Goal: Task Accomplishment & Management: Manage account settings

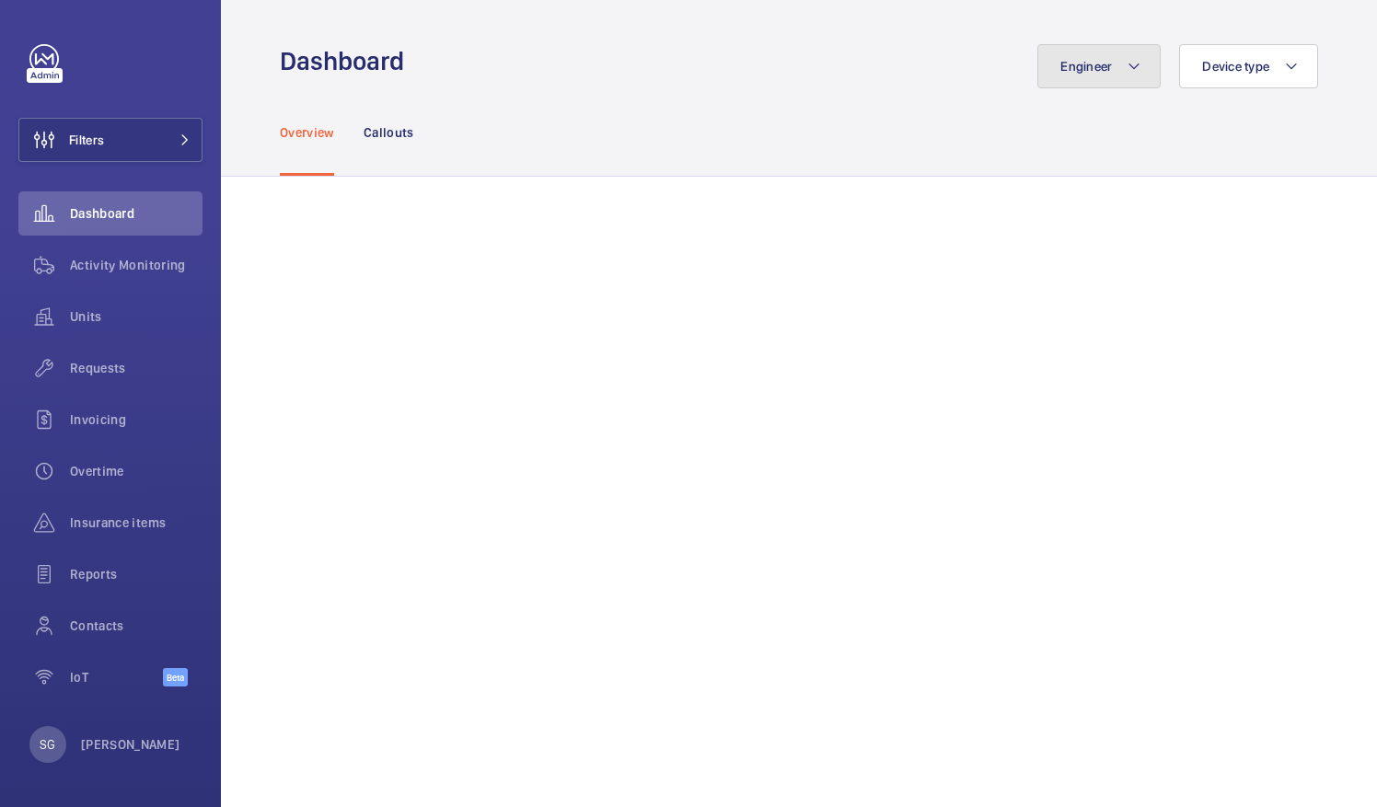
click at [1085, 56] on button "Engineer" at bounding box center [1099, 66] width 123 height 44
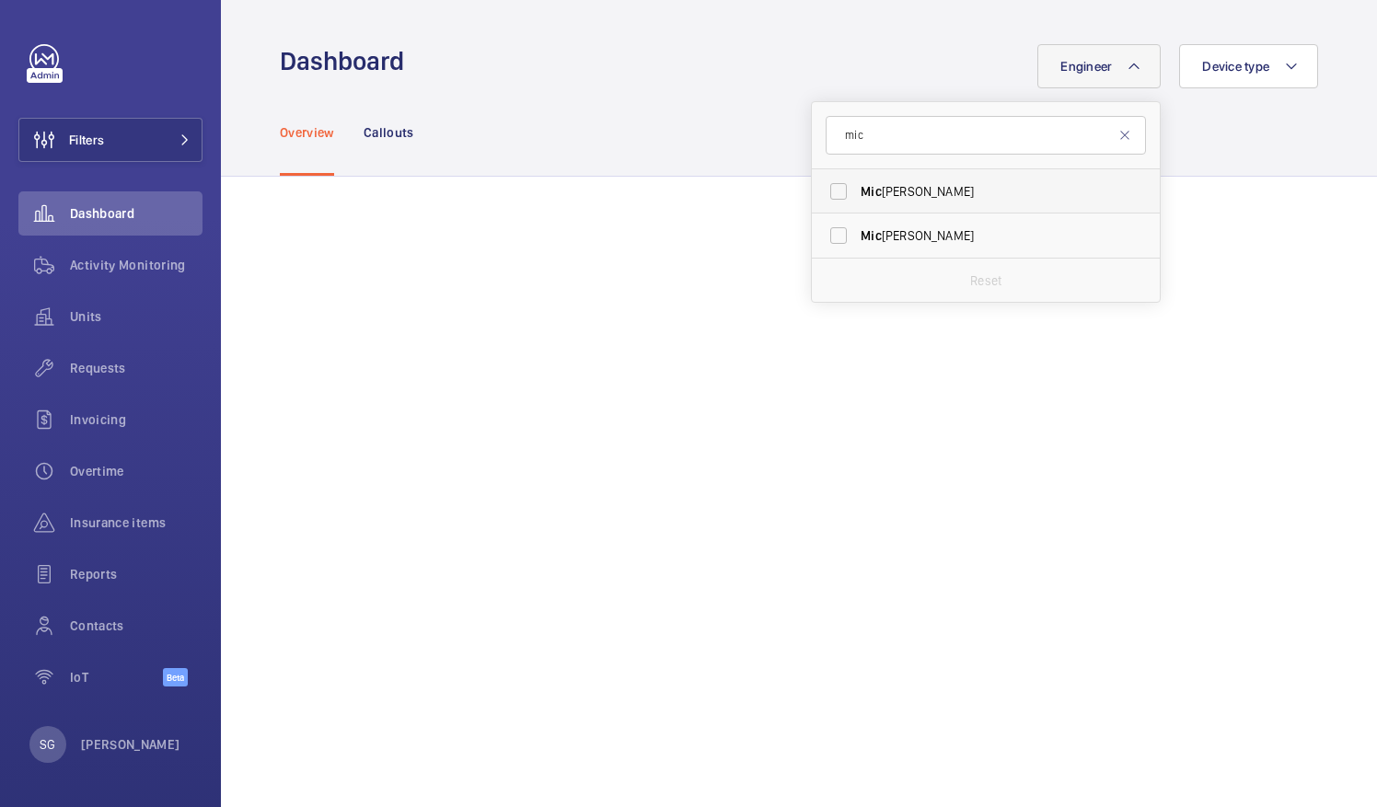
type input "mic"
click at [834, 196] on label "[PERSON_NAME]" at bounding box center [972, 191] width 320 height 44
click at [834, 196] on input "[PERSON_NAME]" at bounding box center [838, 191] width 37 height 37
click at [819, 185] on label "[PERSON_NAME]" at bounding box center [972, 191] width 320 height 44
click at [820, 185] on input "[PERSON_NAME]" at bounding box center [838, 191] width 37 height 37
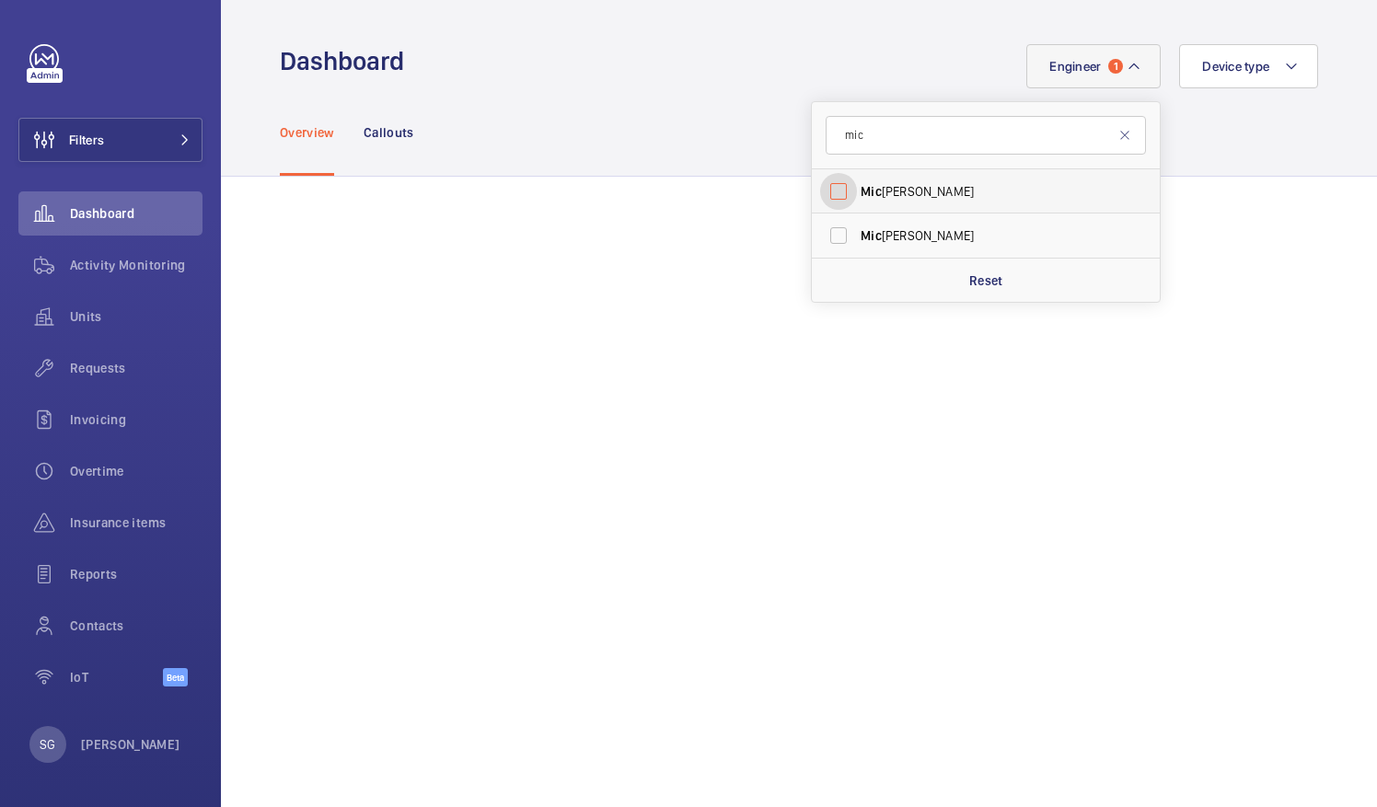
checkbox input "false"
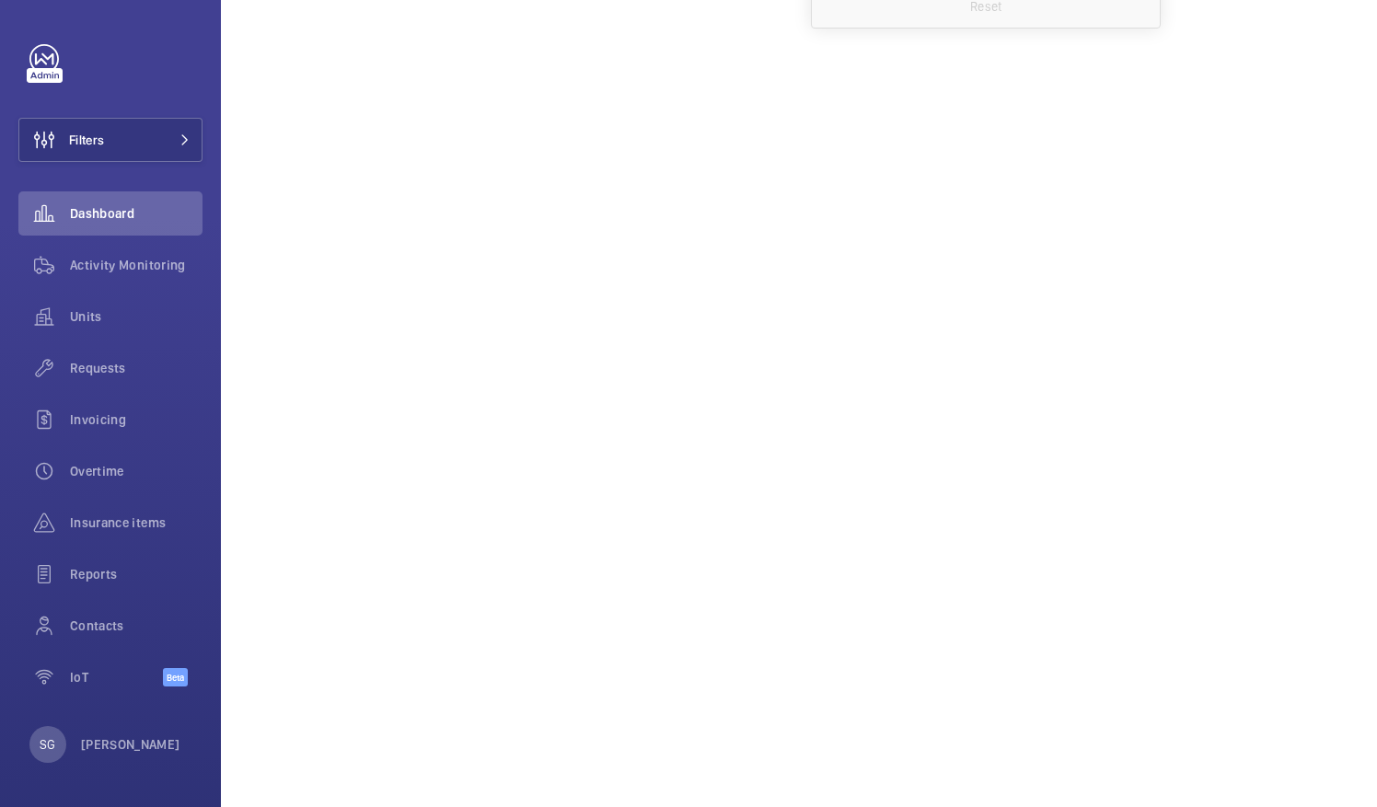
scroll to position [283, 0]
click at [143, 201] on div "Dashboard" at bounding box center [110, 214] width 184 height 44
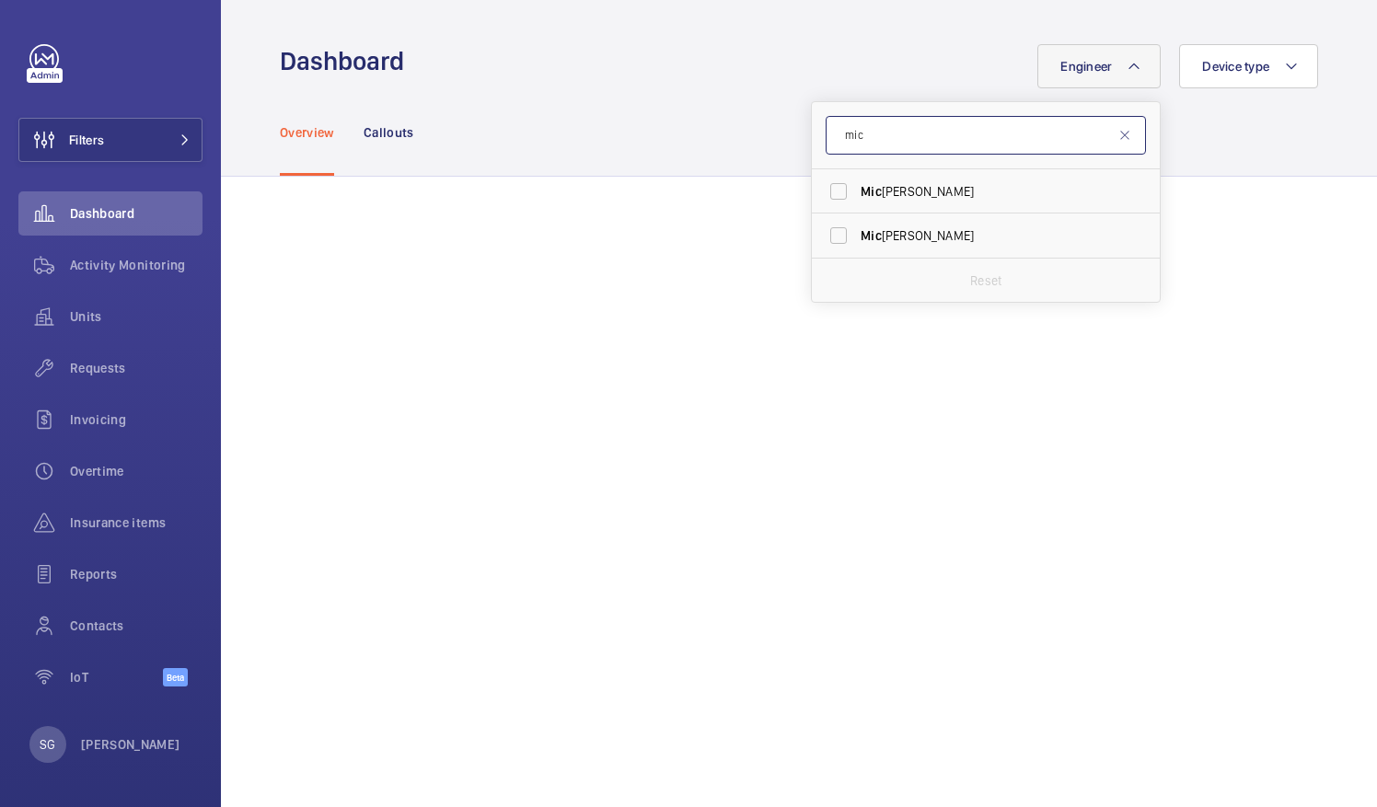
click at [969, 141] on input "mic" at bounding box center [986, 135] width 320 height 39
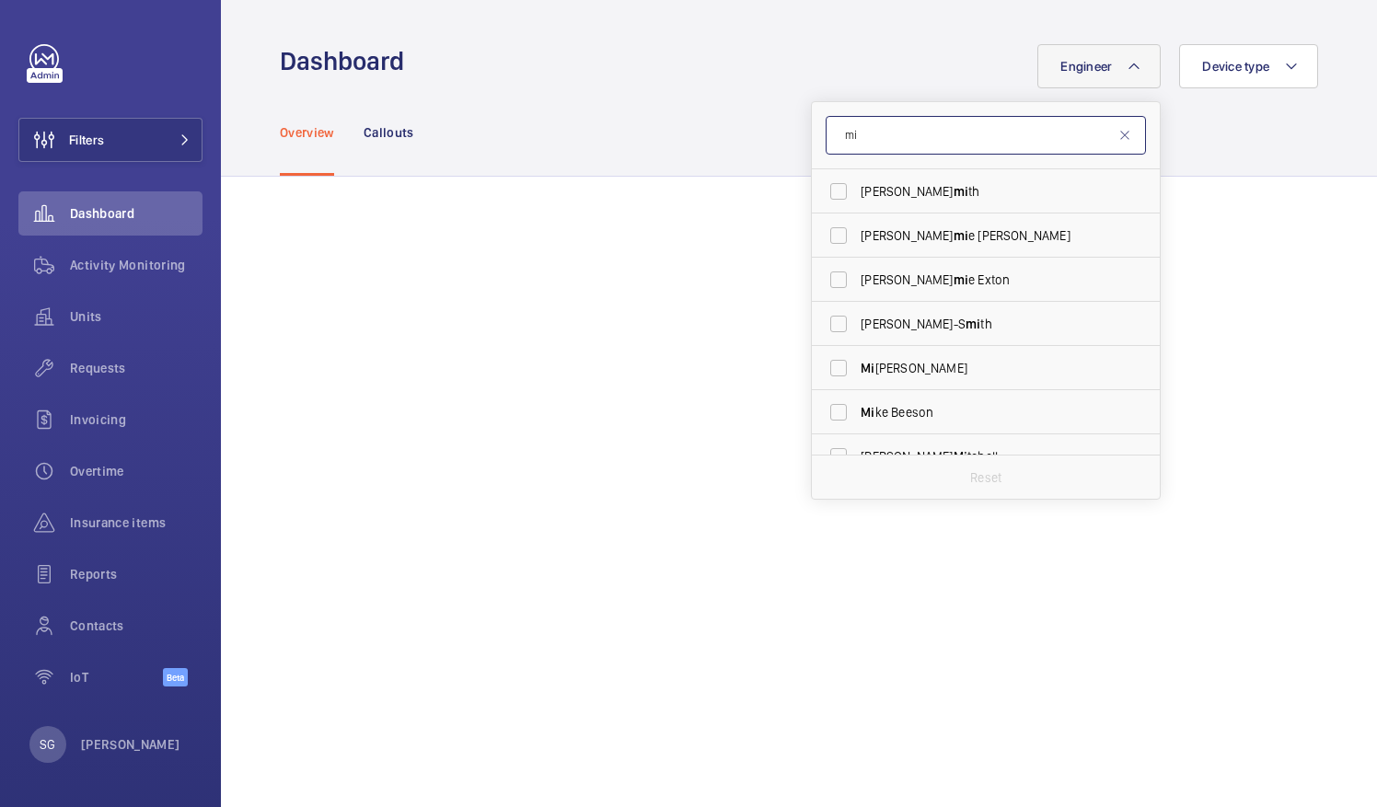
type input "m"
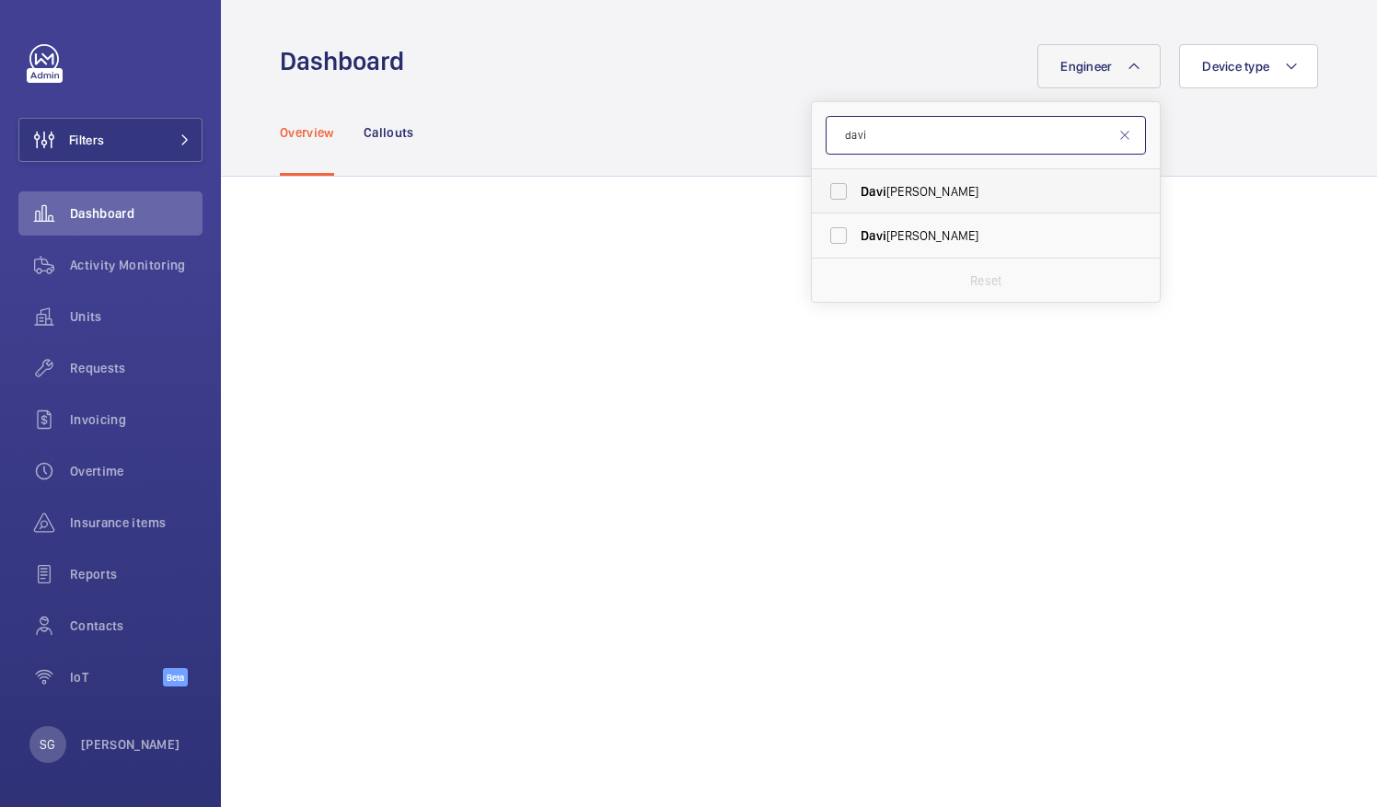
type input "davi"
click at [829, 190] on label "[PERSON_NAME]" at bounding box center [972, 191] width 320 height 44
click at [829, 190] on input "[PERSON_NAME]" at bounding box center [838, 191] width 37 height 37
click at [832, 186] on label "[PERSON_NAME]" at bounding box center [972, 191] width 320 height 44
click at [832, 186] on input "[PERSON_NAME]" at bounding box center [838, 191] width 37 height 37
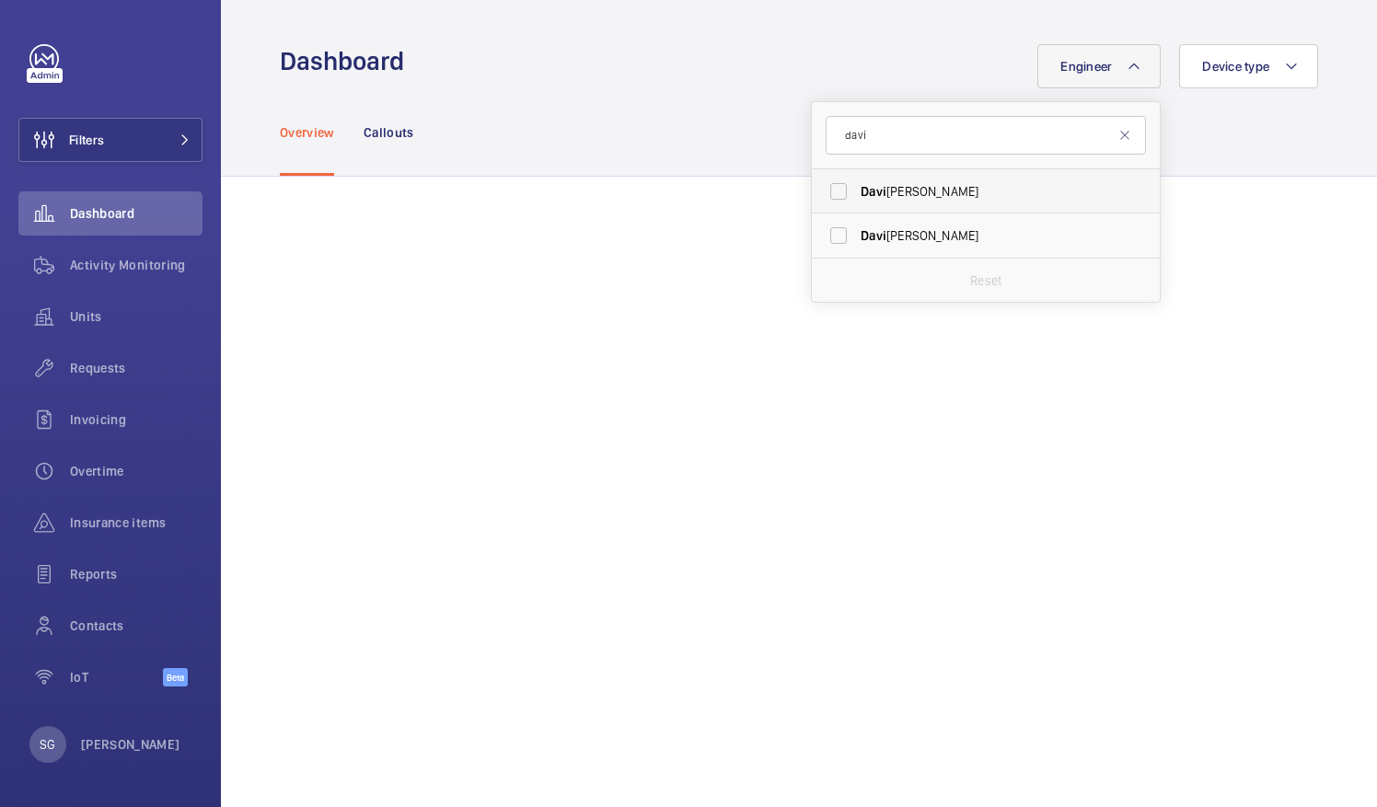
click at [825, 181] on label "[PERSON_NAME]" at bounding box center [972, 191] width 320 height 44
click at [825, 181] on input "[PERSON_NAME]" at bounding box center [838, 191] width 37 height 37
checkbox input "true"
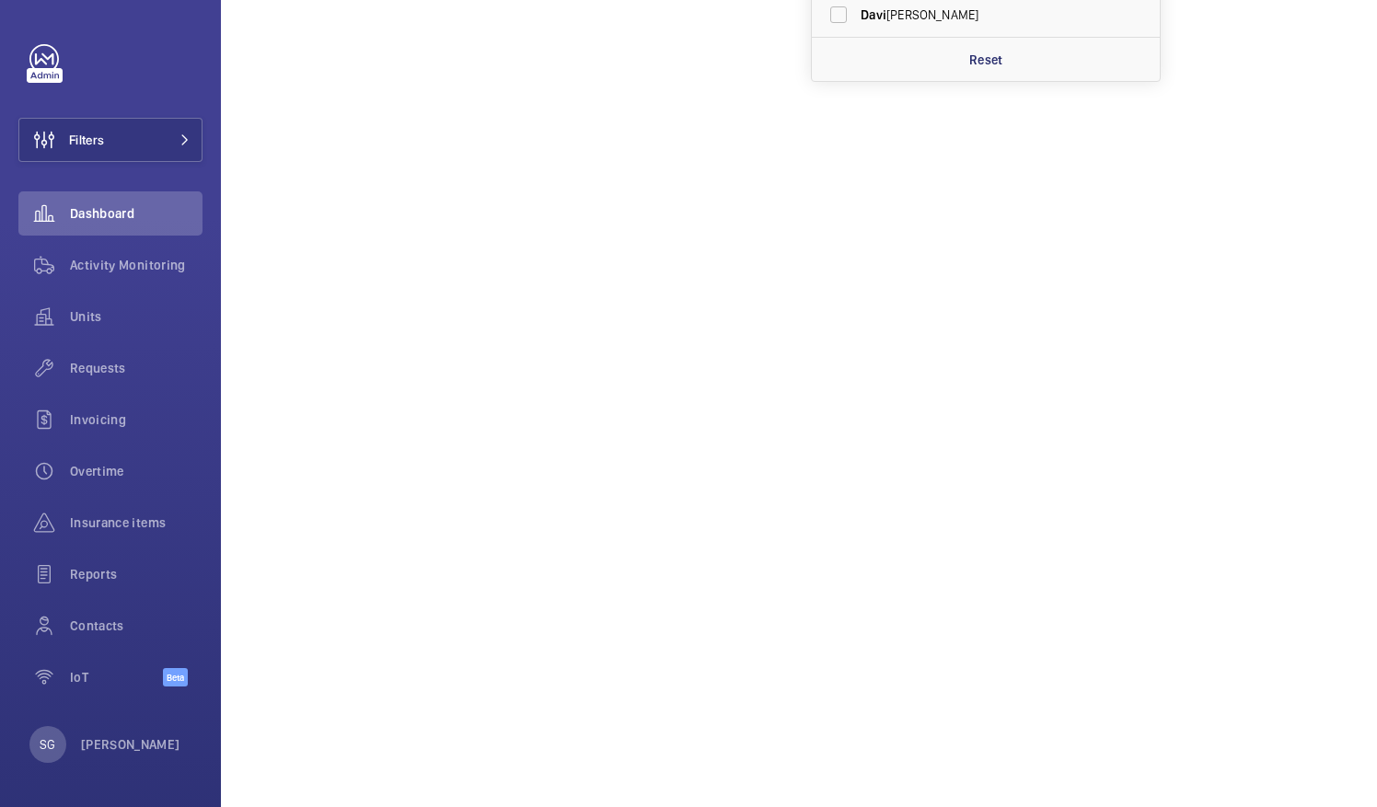
scroll to position [238, 0]
click at [124, 273] on span "Activity Monitoring" at bounding box center [136, 265] width 133 height 18
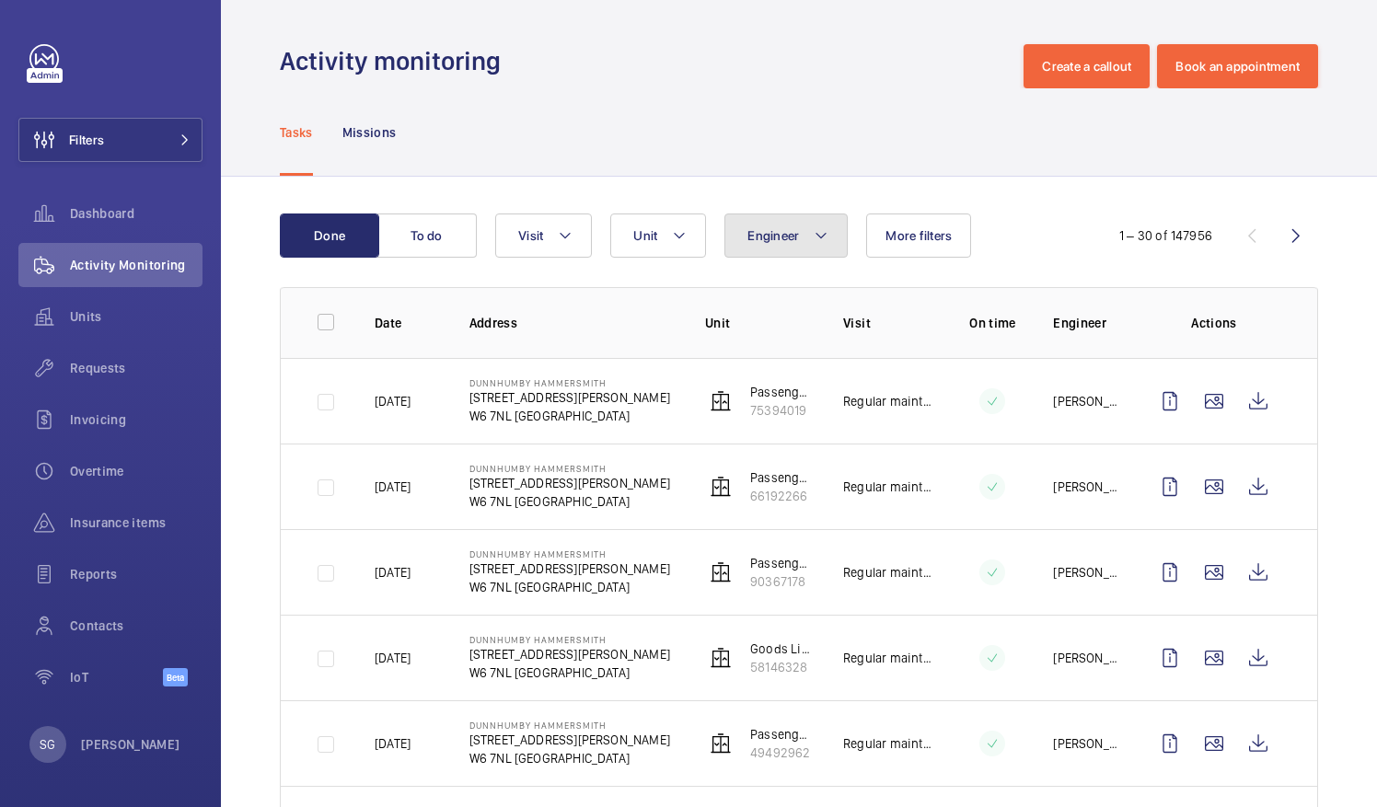
click at [758, 242] on span "Engineer" at bounding box center [774, 235] width 52 height 15
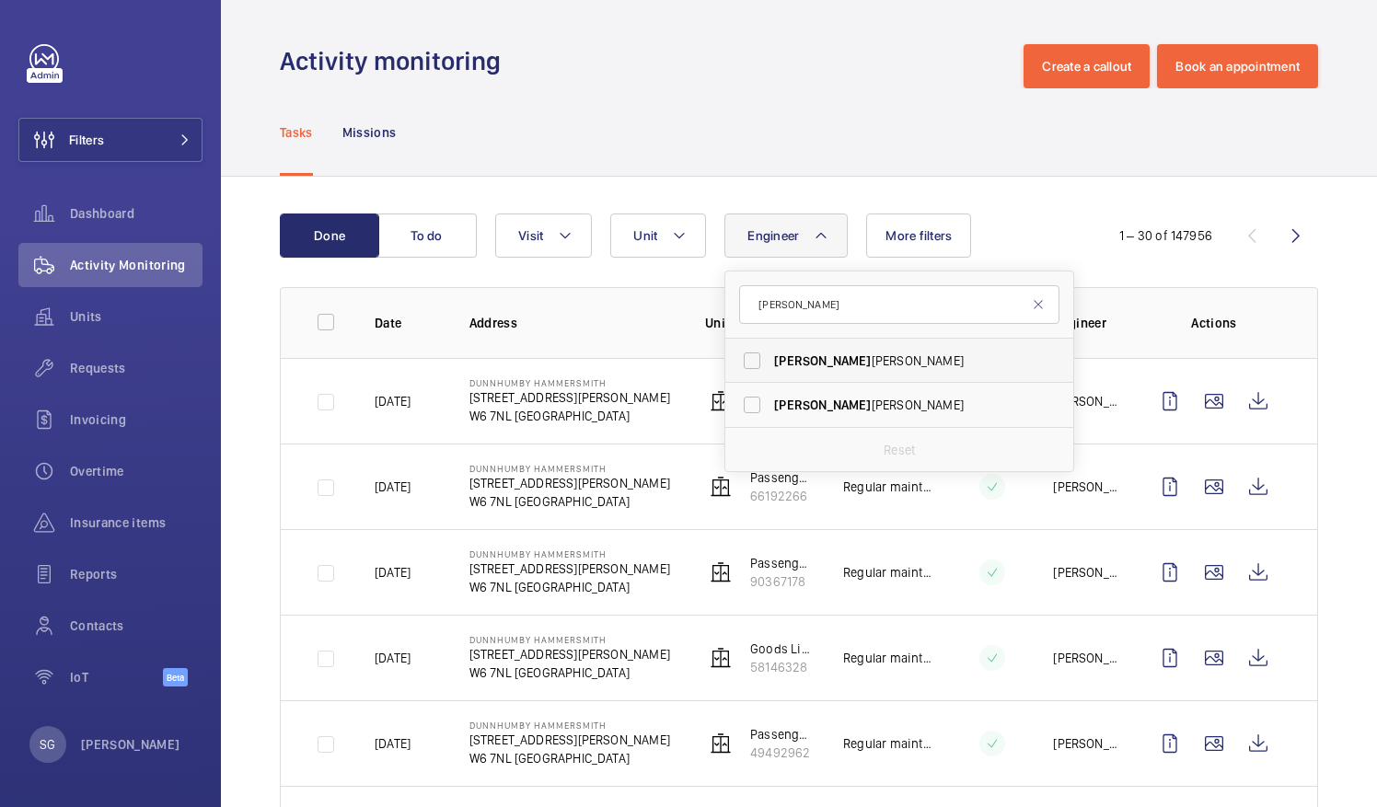
type input "[PERSON_NAME]"
click at [755, 366] on label "[PERSON_NAME]" at bounding box center [885, 361] width 320 height 44
click at [755, 366] on input "[PERSON_NAME]" at bounding box center [752, 360] width 37 height 37
checkbox input "true"
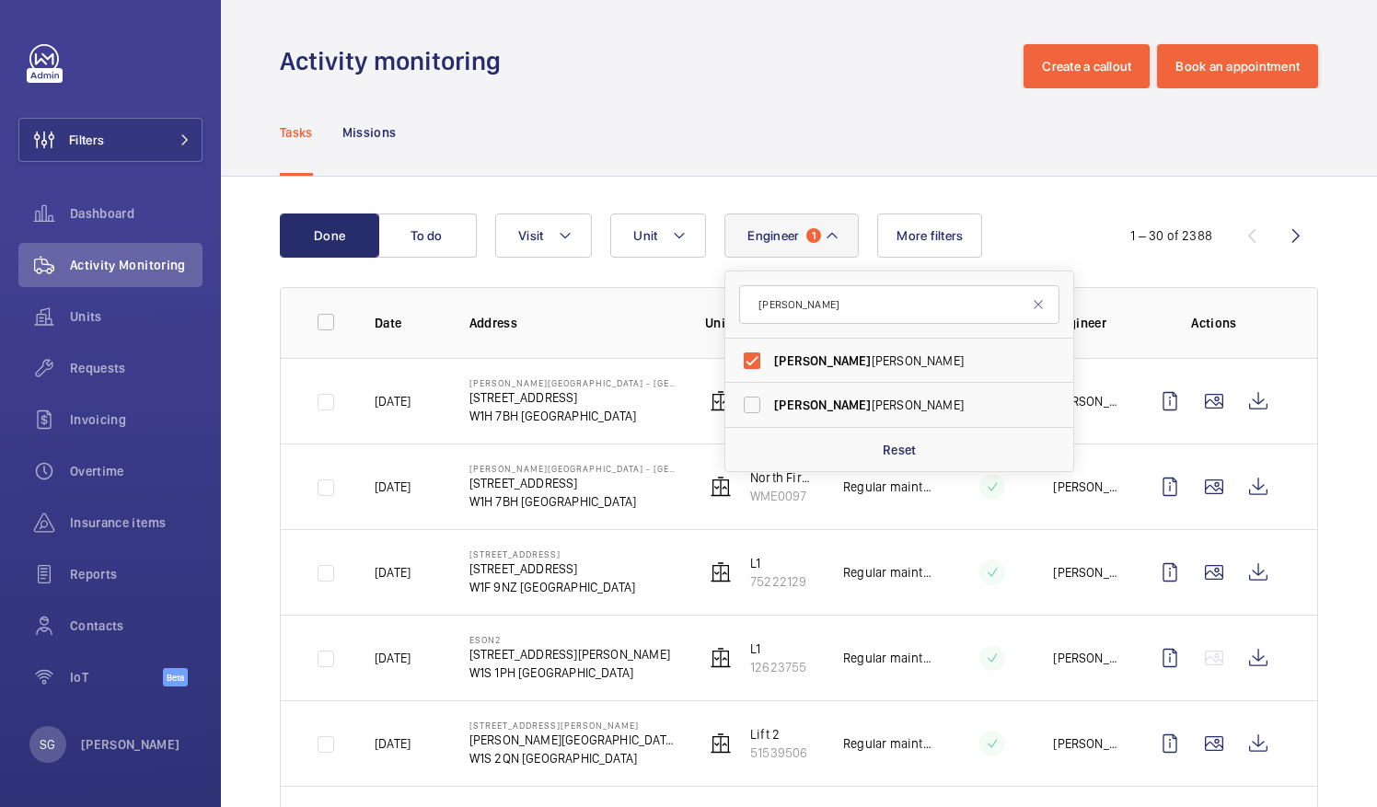
click at [757, 128] on div "Tasks Missions" at bounding box center [799, 131] width 1039 height 87
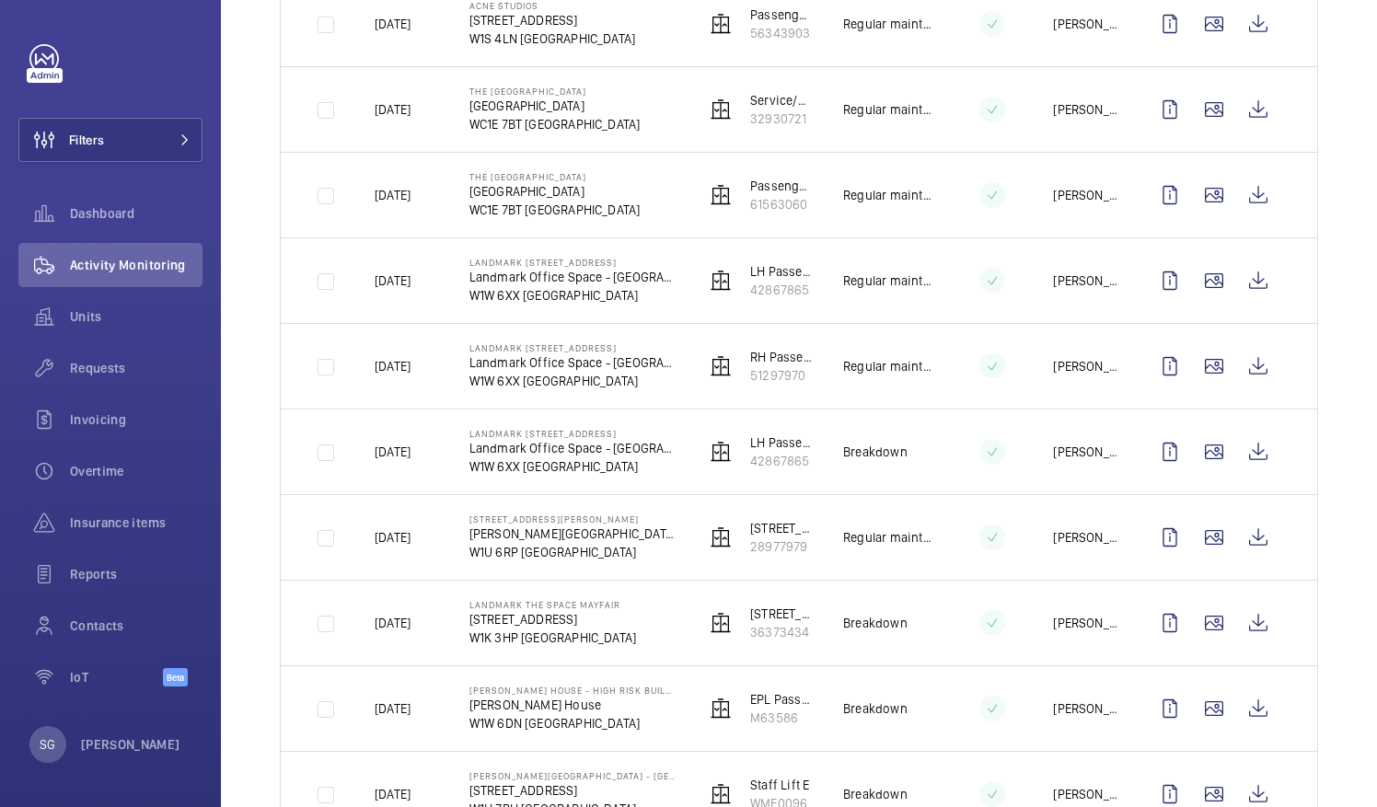
scroll to position [1374, 0]
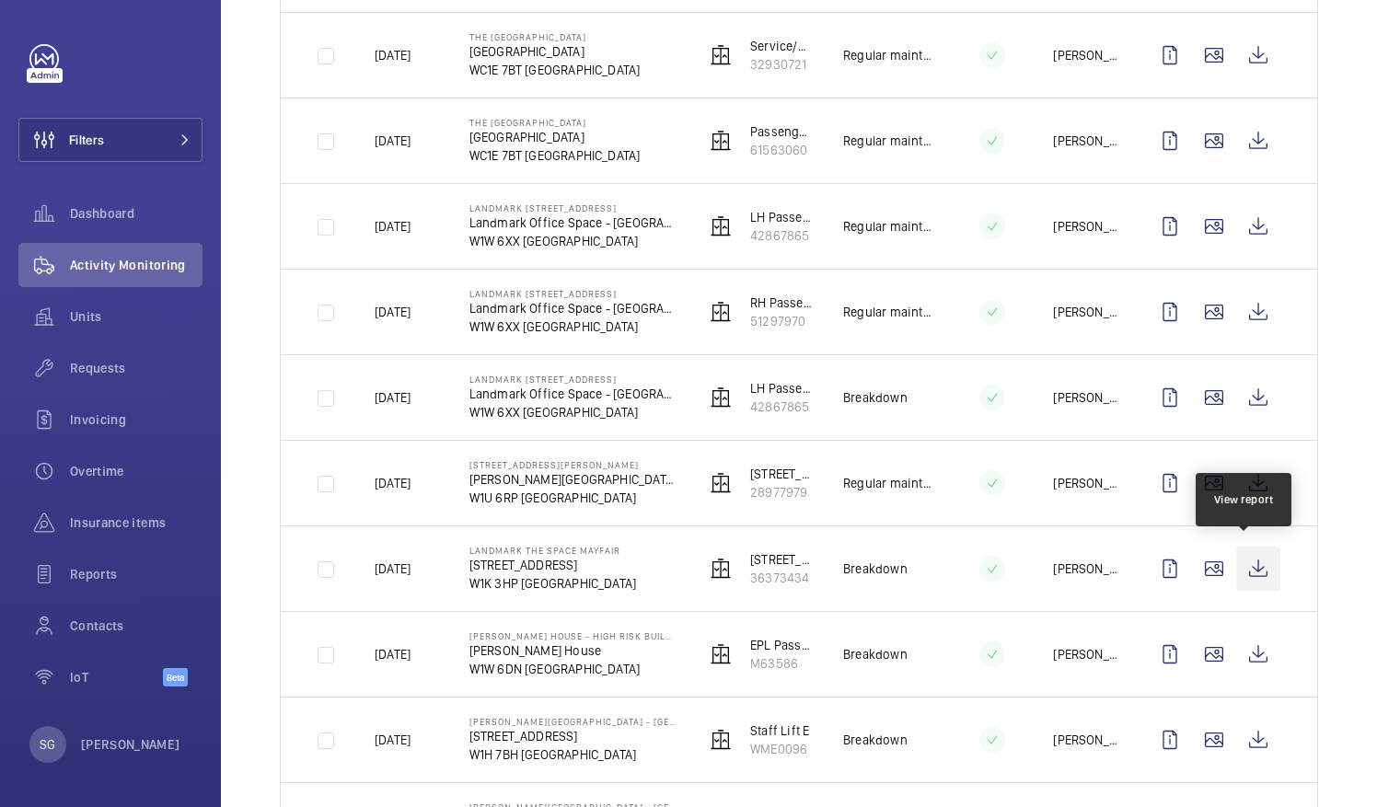
click at [1243, 560] on wm-front-icon-button at bounding box center [1258, 569] width 44 height 44
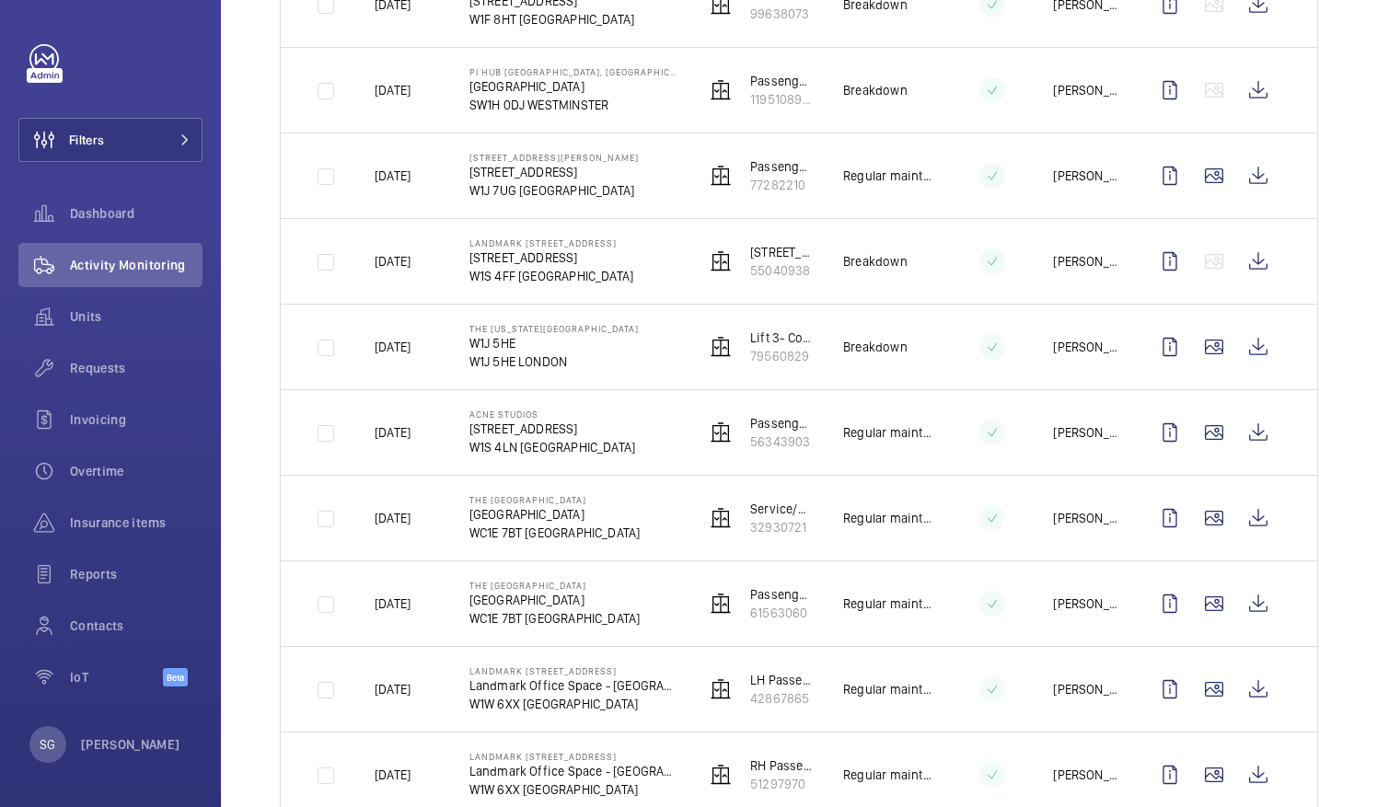
scroll to position [0, 0]
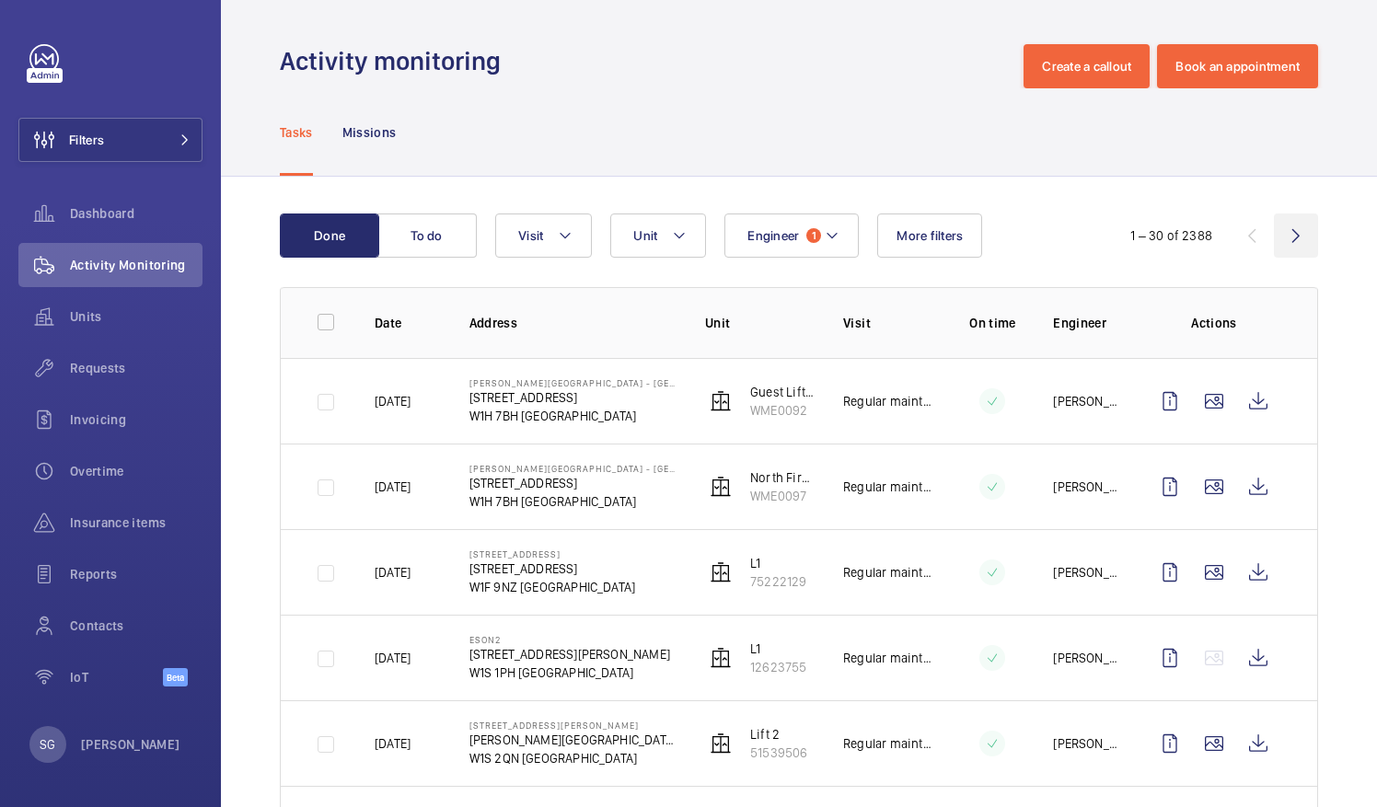
click at [1279, 245] on wm-front-icon-button at bounding box center [1296, 236] width 44 height 44
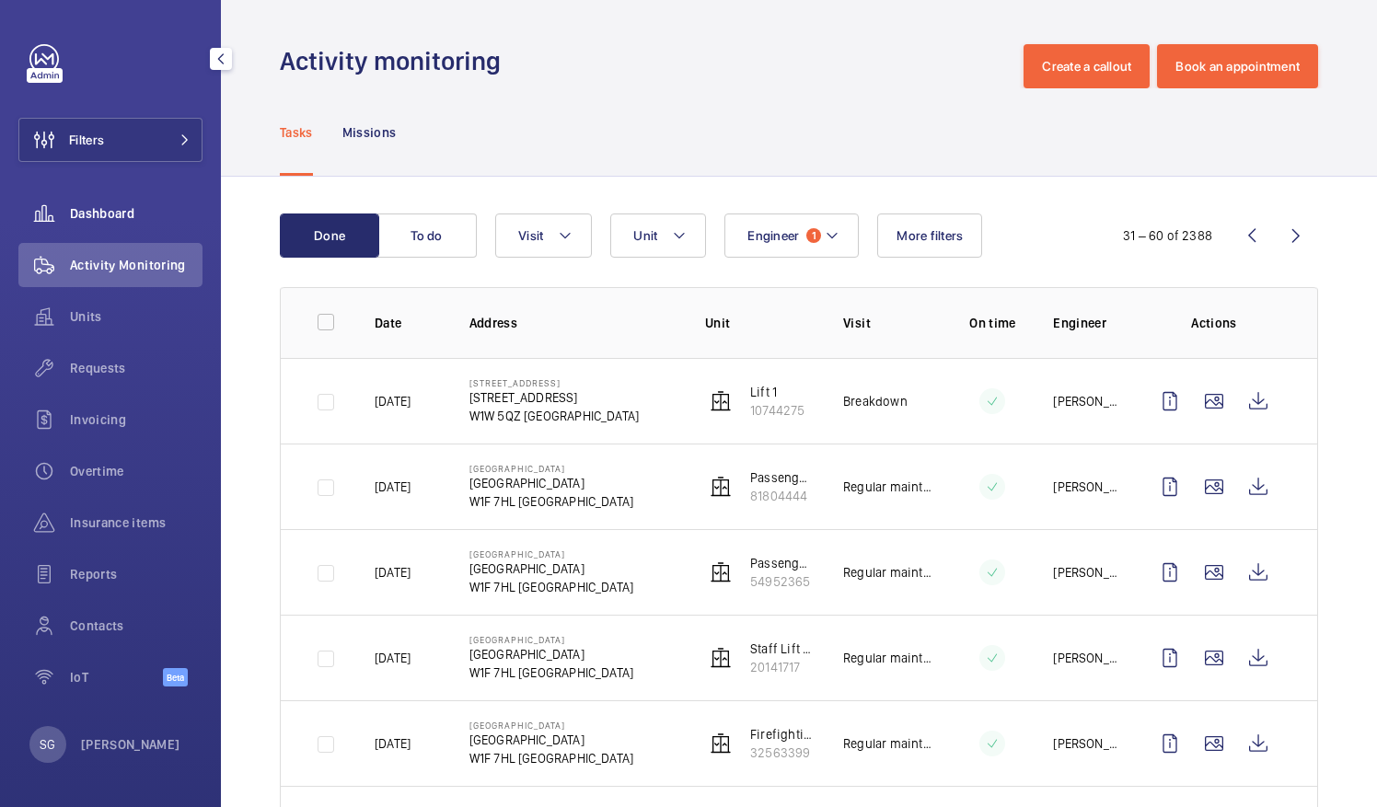
click at [123, 208] on span "Dashboard" at bounding box center [136, 213] width 133 height 18
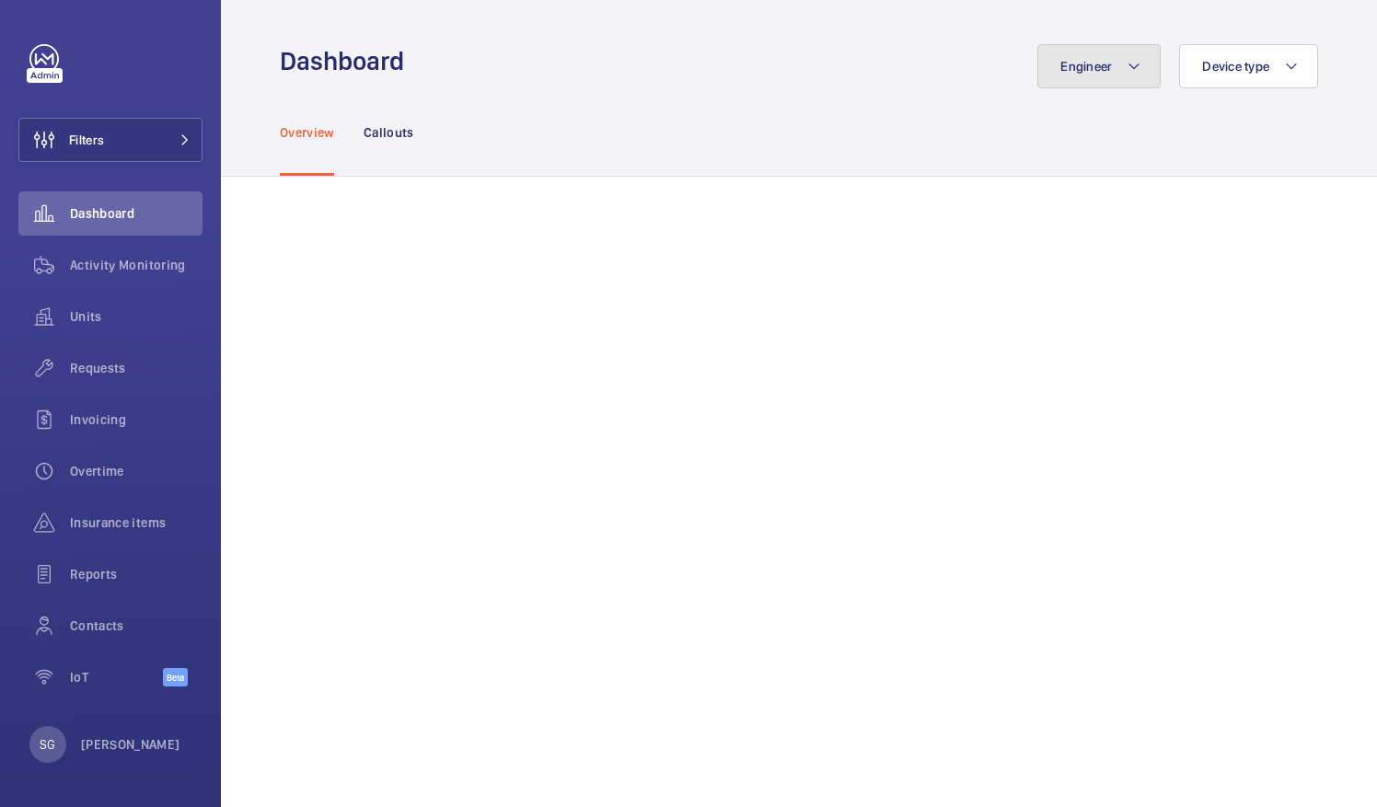
click at [1110, 69] on button "Engineer" at bounding box center [1099, 66] width 123 height 44
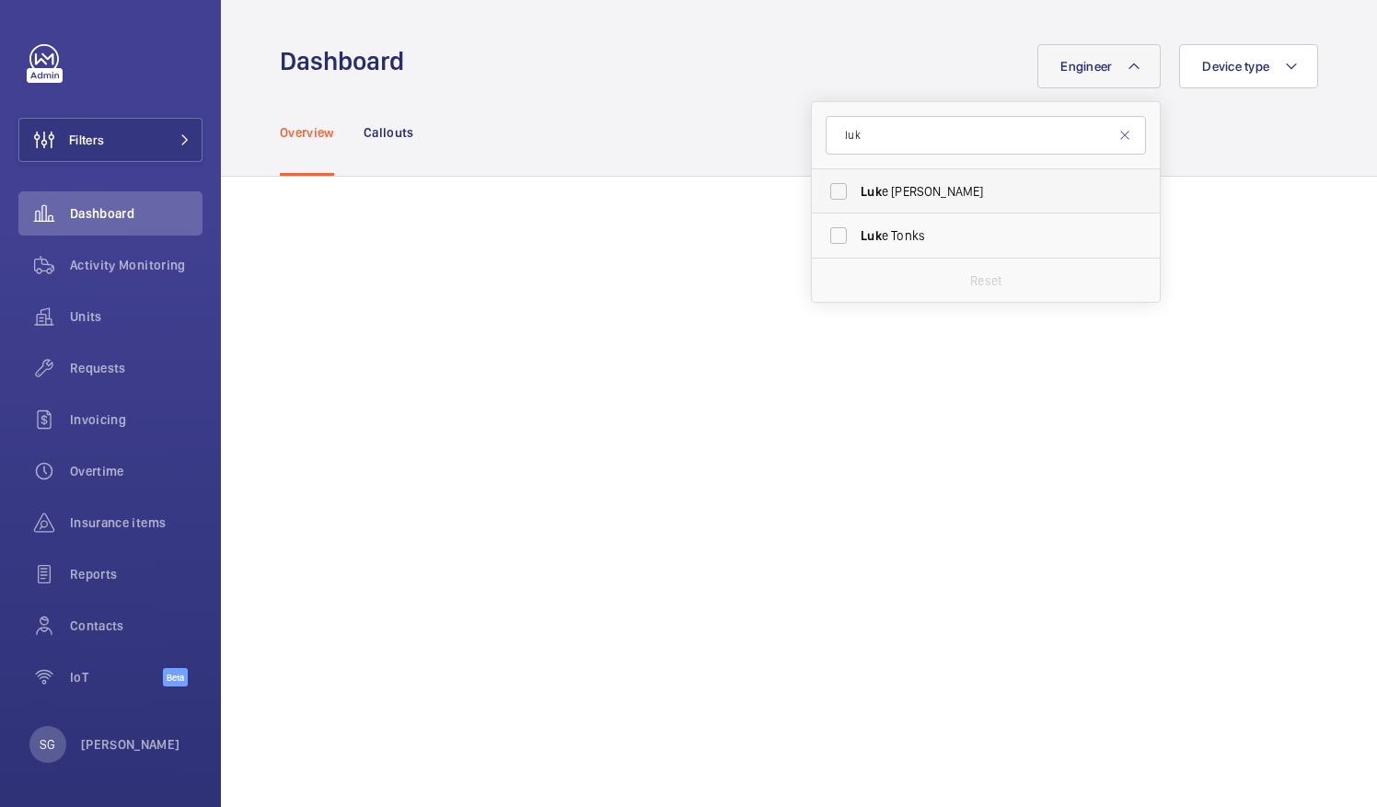
type input "luk"
click at [832, 192] on label "Luk e [PERSON_NAME]" at bounding box center [972, 191] width 320 height 44
click at [832, 192] on input "Luk e [PERSON_NAME]" at bounding box center [838, 191] width 37 height 37
click at [825, 182] on label "Luk e [PERSON_NAME]" at bounding box center [972, 191] width 320 height 44
click at [825, 182] on input "Luk e [PERSON_NAME]" at bounding box center [838, 191] width 37 height 37
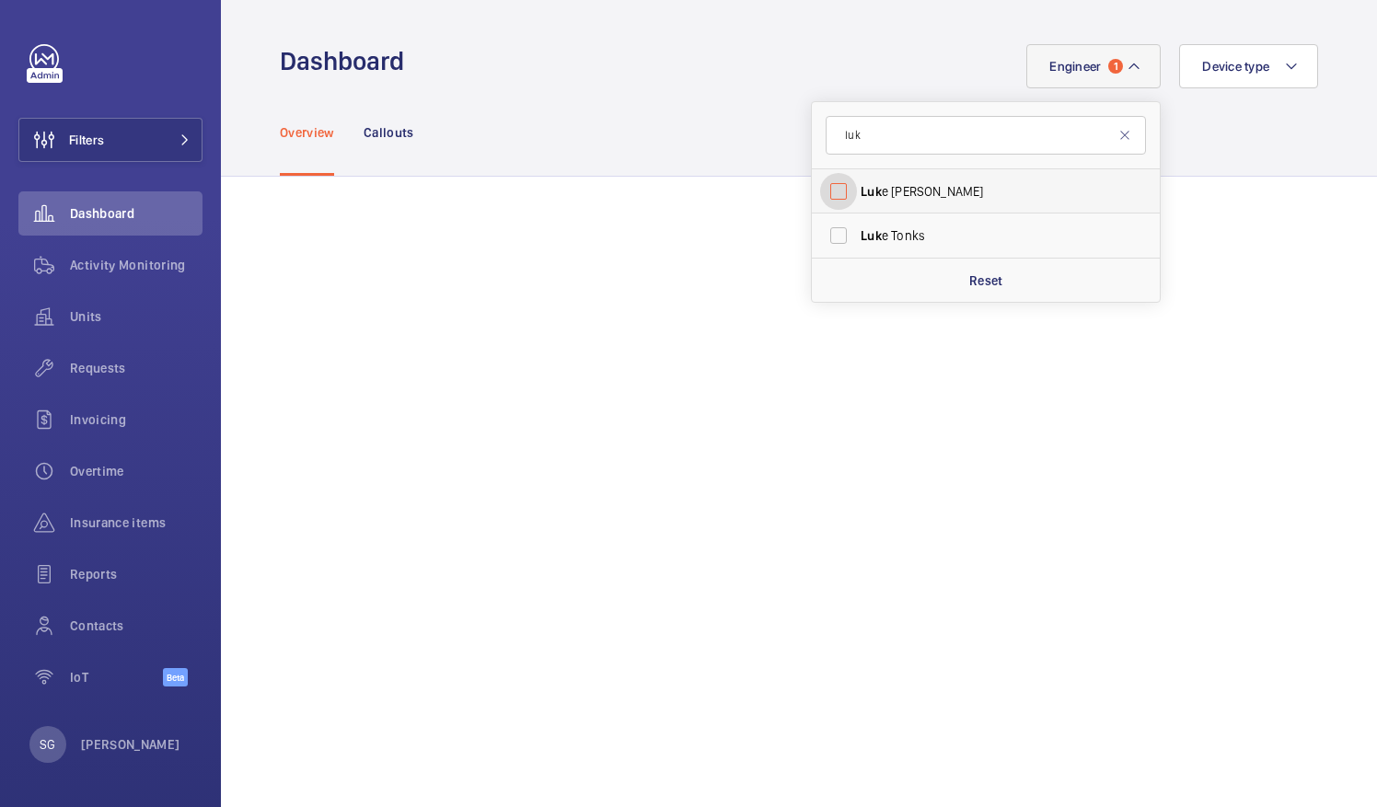
checkbox input "false"
click at [880, 138] on input "luk" at bounding box center [986, 135] width 320 height 39
type input "l"
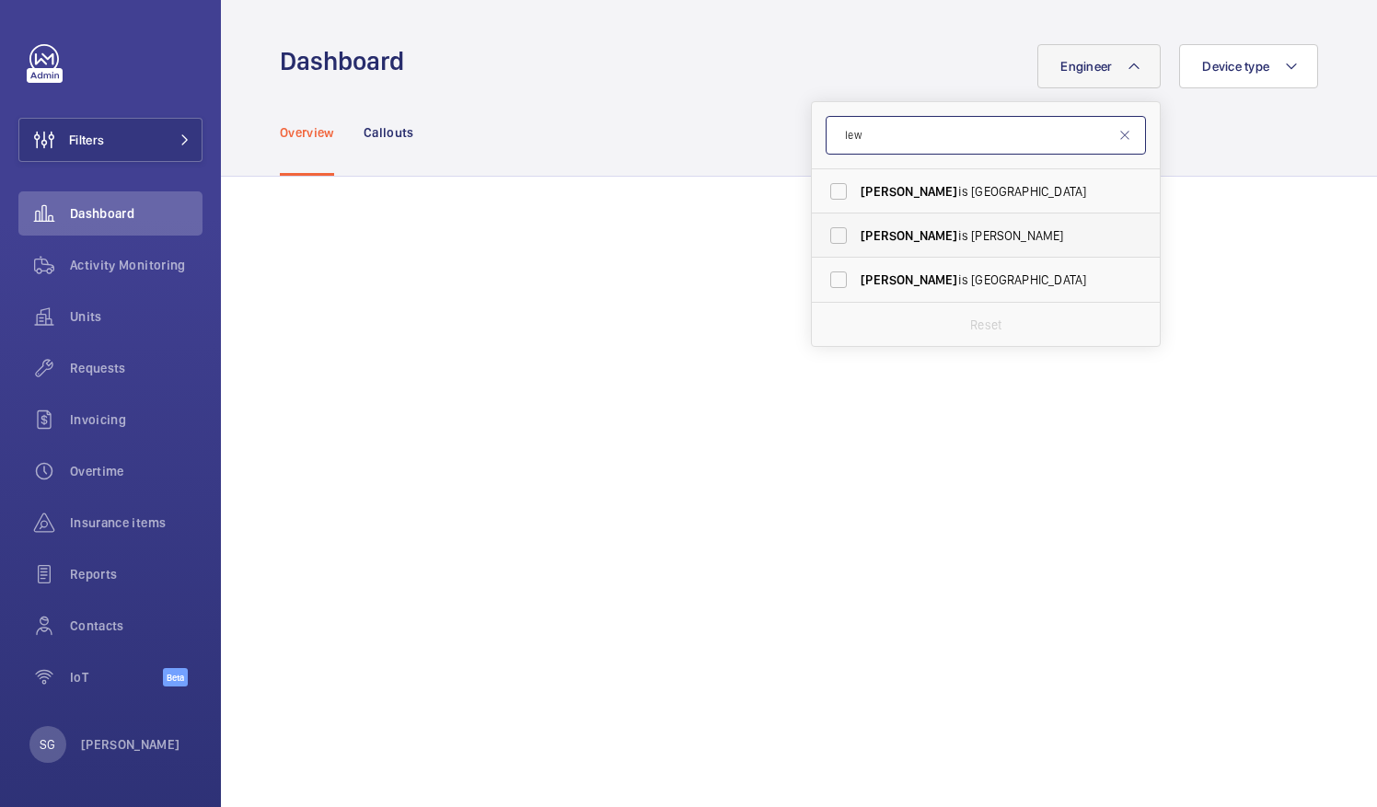
type input "lew"
click at [821, 238] on label "[PERSON_NAME] is [PERSON_NAME]" at bounding box center [972, 236] width 320 height 44
click at [821, 238] on input "[PERSON_NAME] is [PERSON_NAME]" at bounding box center [838, 235] width 37 height 37
click at [823, 226] on label "[PERSON_NAME] is [PERSON_NAME]" at bounding box center [972, 236] width 320 height 44
click at [823, 226] on input "[PERSON_NAME] is [PERSON_NAME]" at bounding box center [838, 235] width 37 height 37
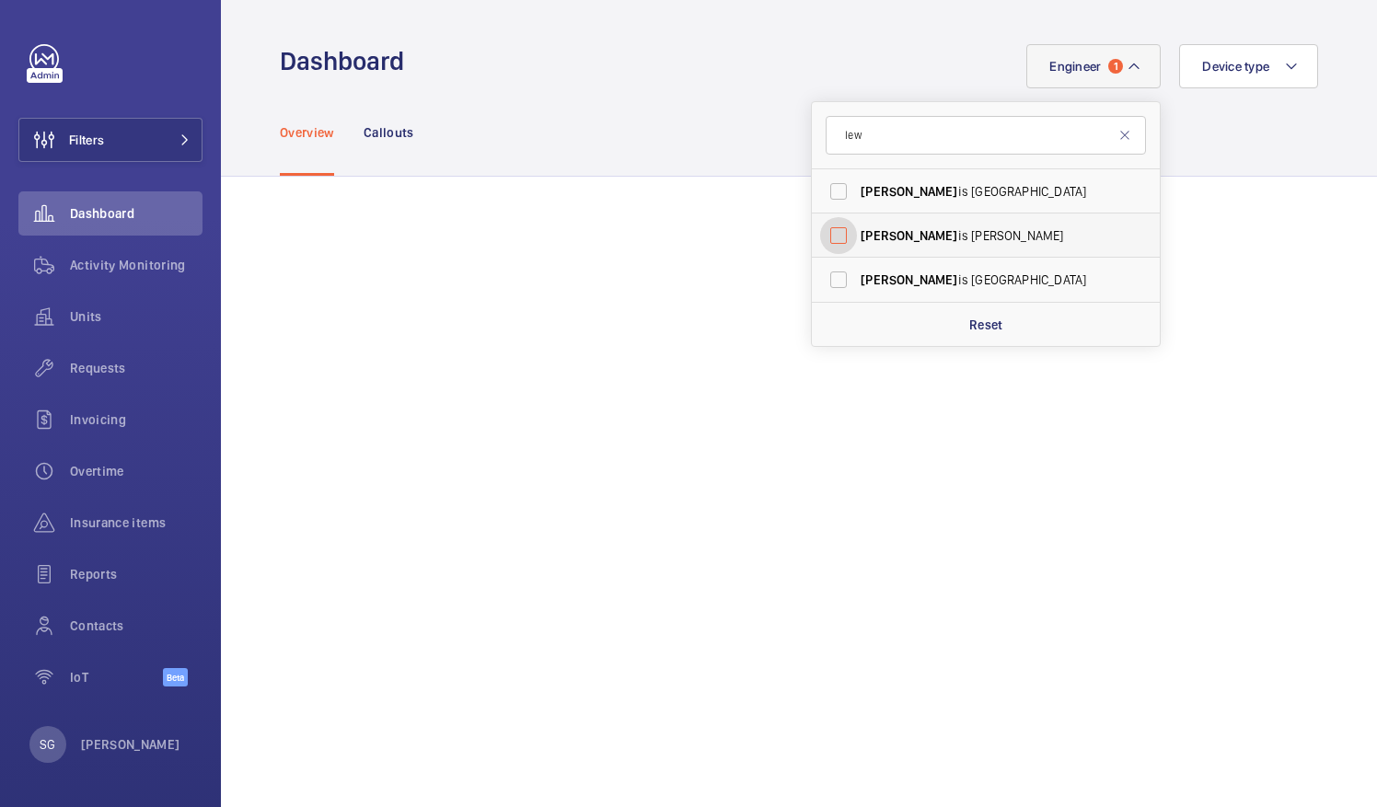
checkbox input "false"
click at [893, 124] on input "lew" at bounding box center [986, 135] width 320 height 39
type input "l"
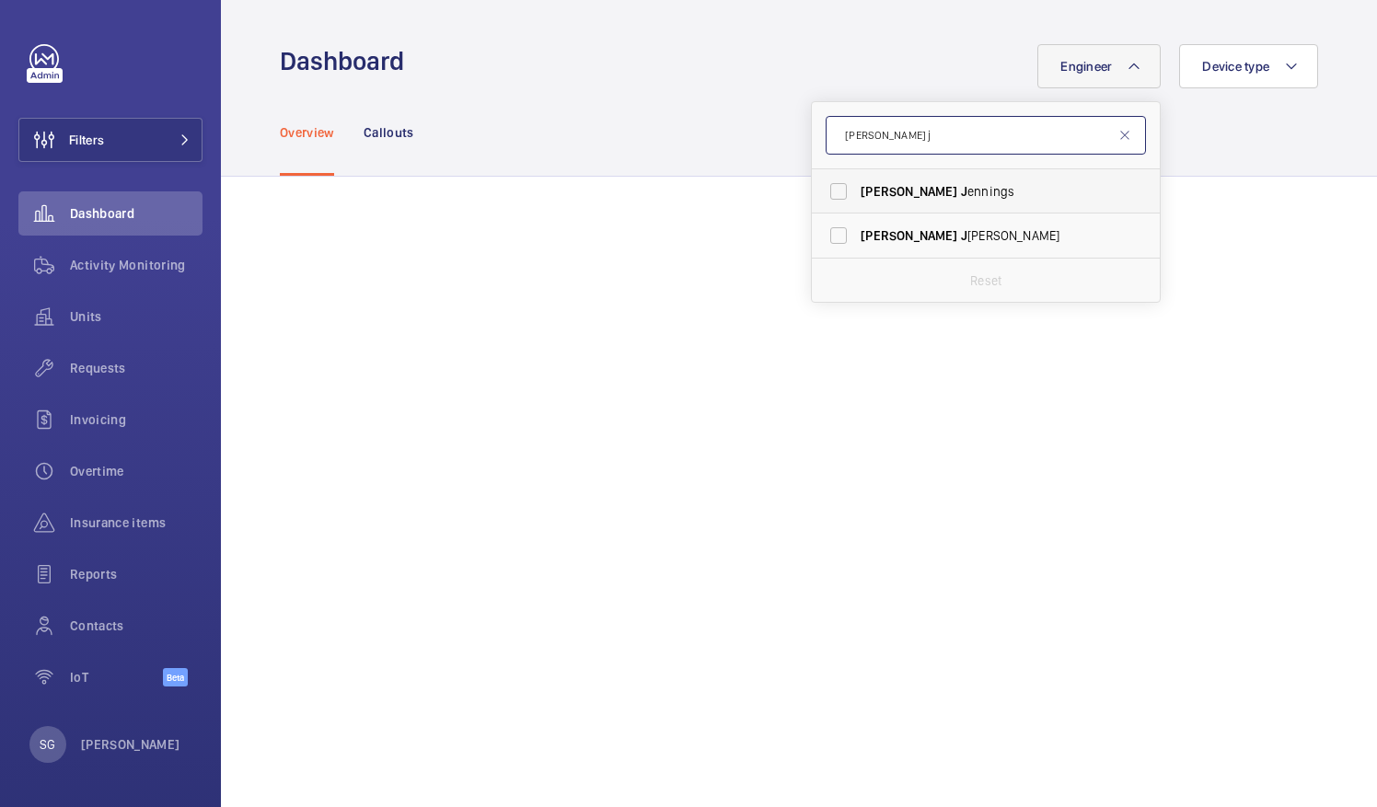
type input "[PERSON_NAME] j"
click at [820, 191] on label "[PERSON_NAME]" at bounding box center [972, 191] width 320 height 44
click at [820, 191] on input "[PERSON_NAME]" at bounding box center [838, 191] width 37 height 37
click at [821, 193] on label "[PERSON_NAME]" at bounding box center [972, 191] width 320 height 44
click at [821, 193] on input "[PERSON_NAME]" at bounding box center [838, 191] width 37 height 37
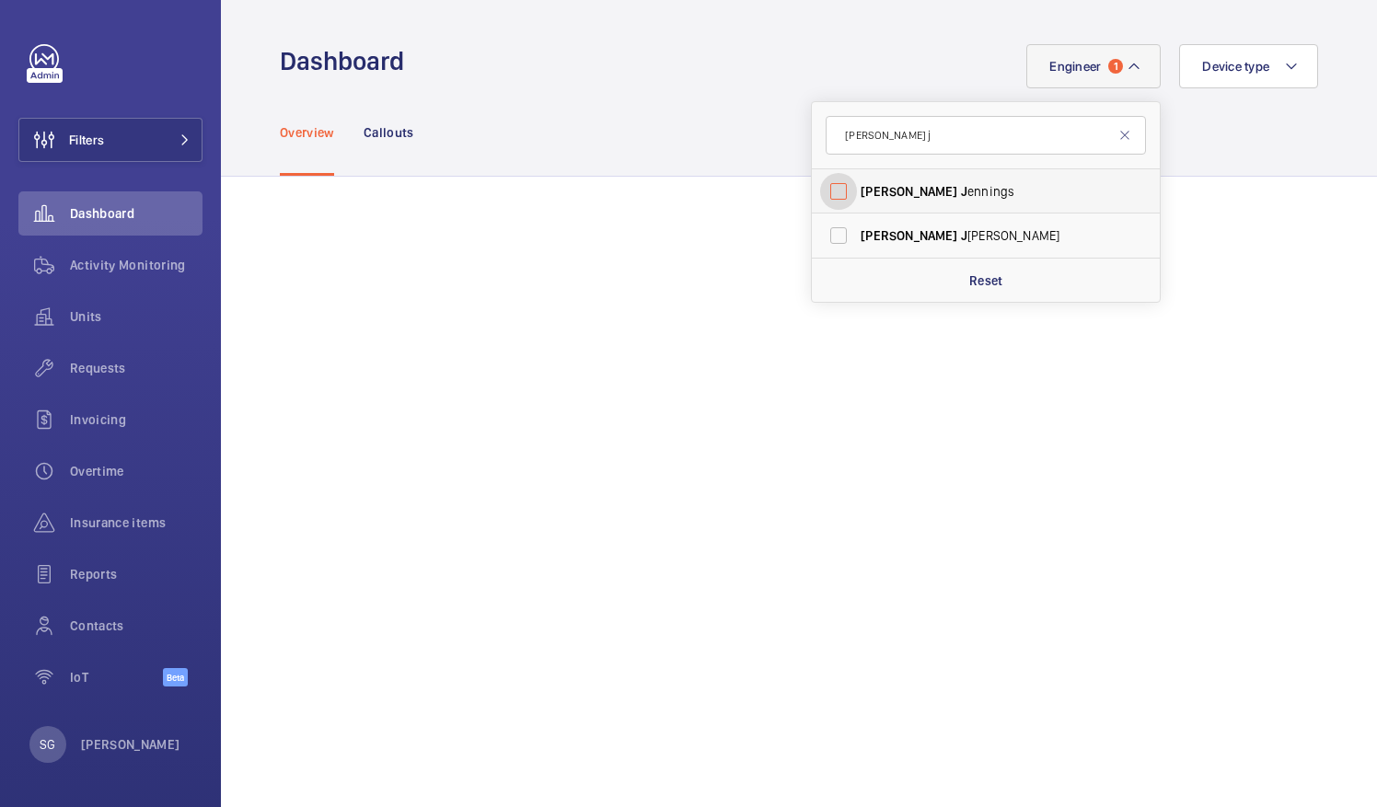
checkbox input "false"
click at [900, 149] on input "[PERSON_NAME] j" at bounding box center [986, 135] width 320 height 39
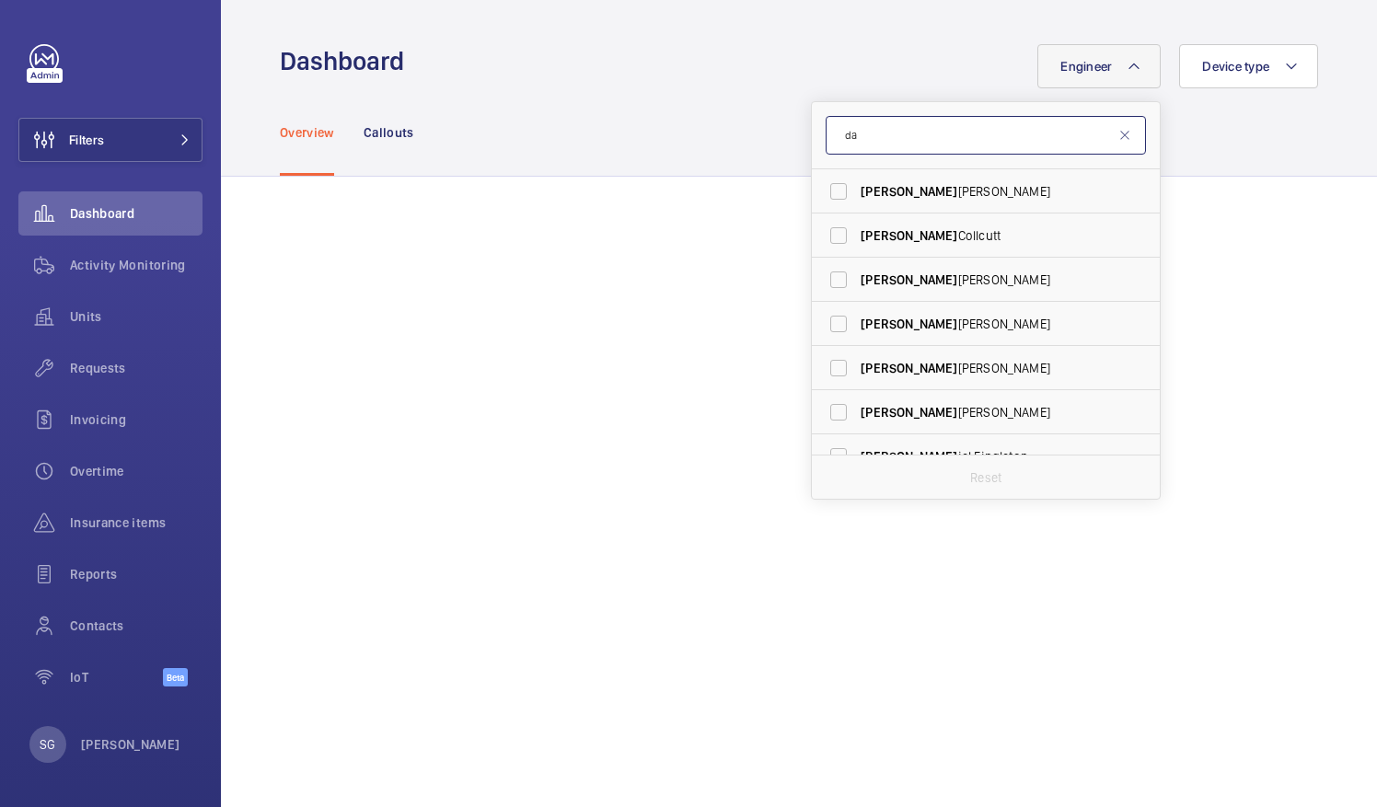
type input "d"
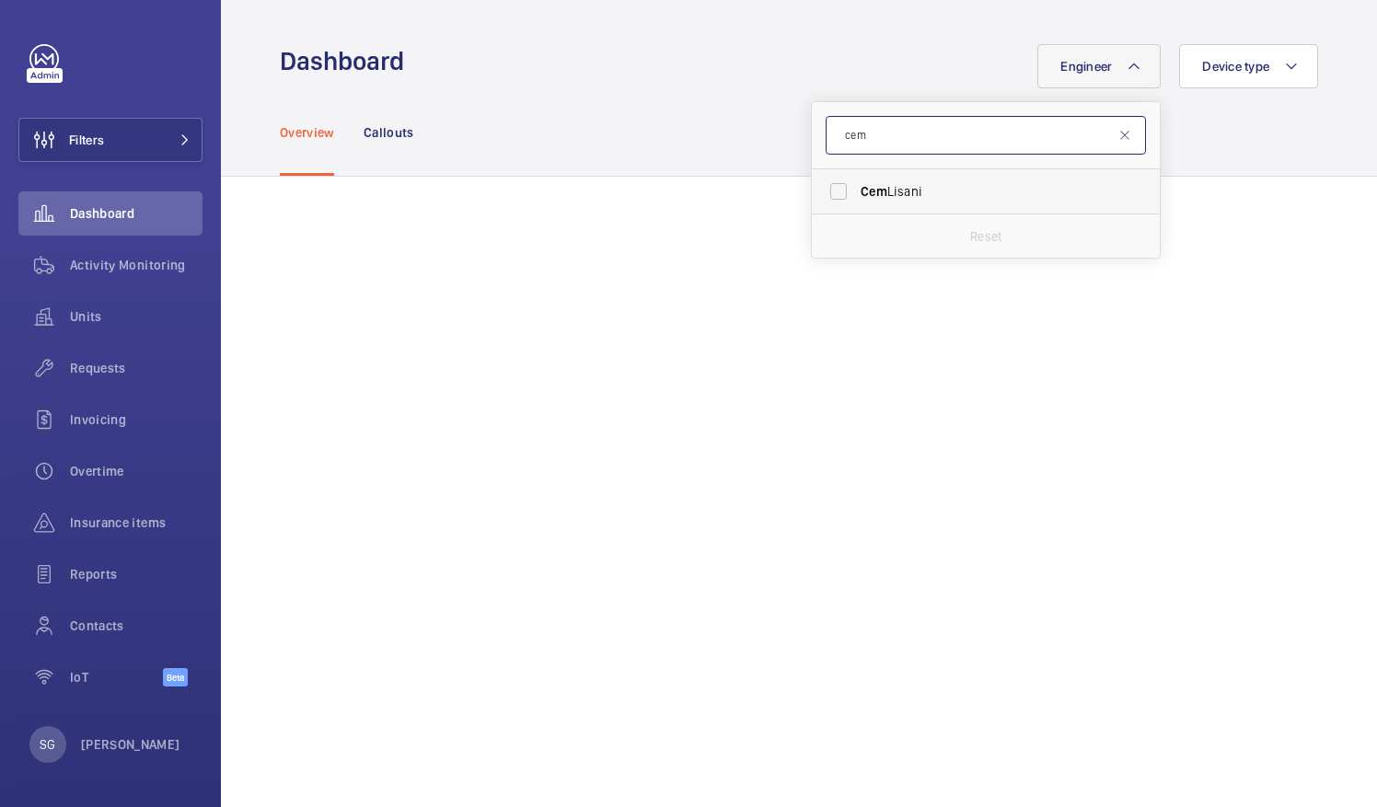
type input "cem"
click at [821, 192] on label "[PERSON_NAME]" at bounding box center [972, 191] width 320 height 44
click at [821, 192] on input "[PERSON_NAME]" at bounding box center [838, 191] width 37 height 37
checkbox input "true"
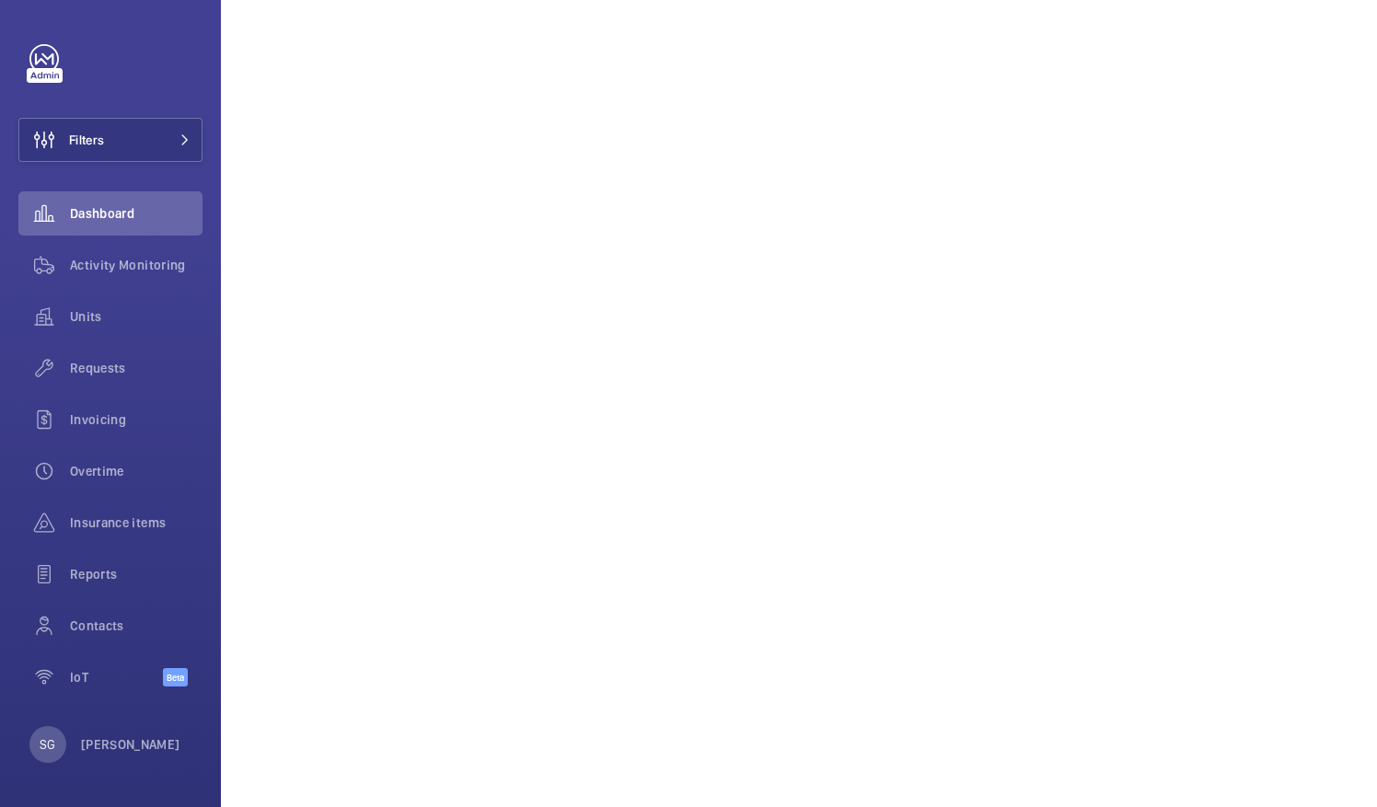
scroll to position [409, 0]
